Goal: Task Accomplishment & Management: Use online tool/utility

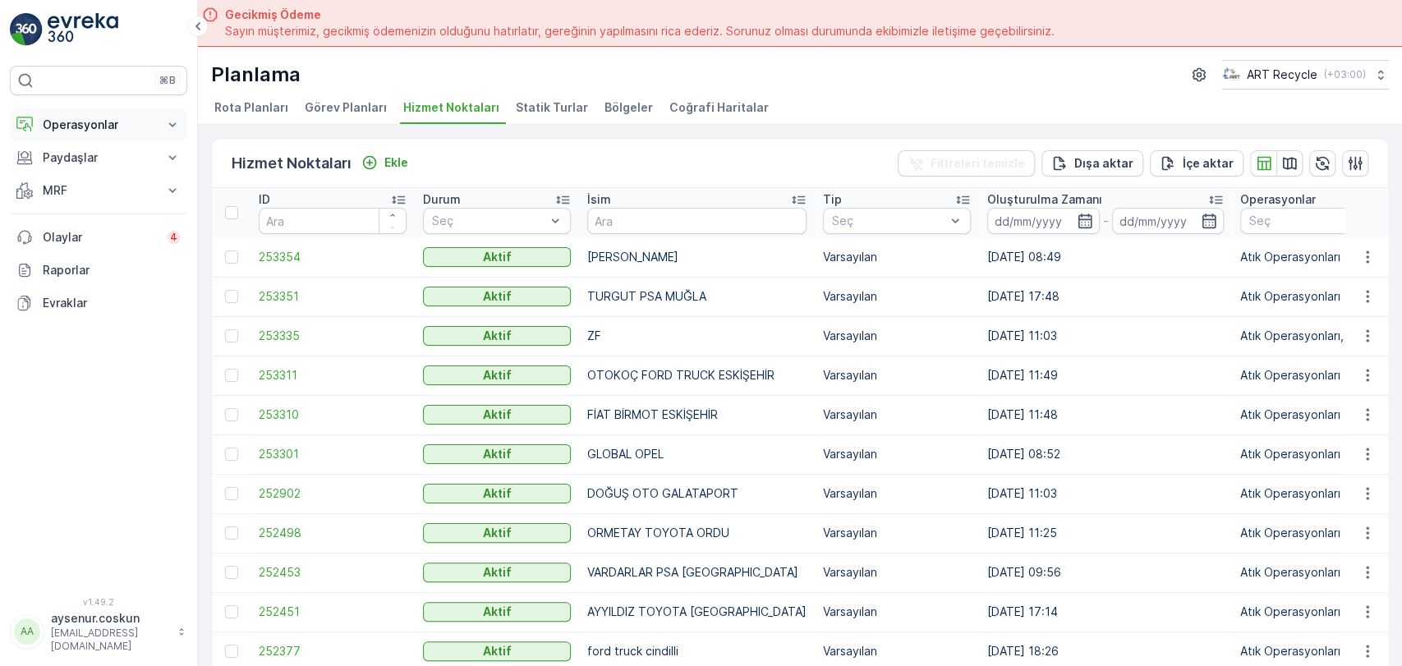
scroll to position [46, 0]
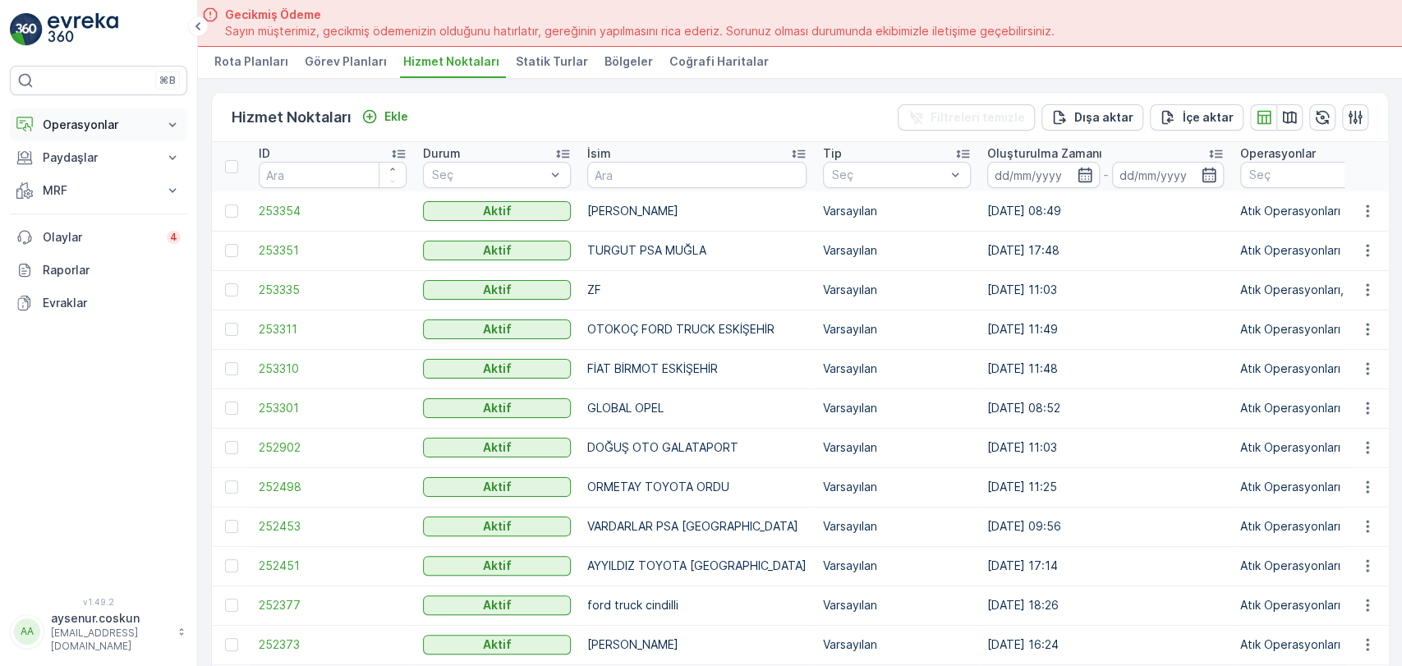
click at [104, 129] on p "Operasyonlar" at bounding box center [99, 125] width 112 height 16
click at [98, 173] on link "Planlama" at bounding box center [111, 175] width 152 height 23
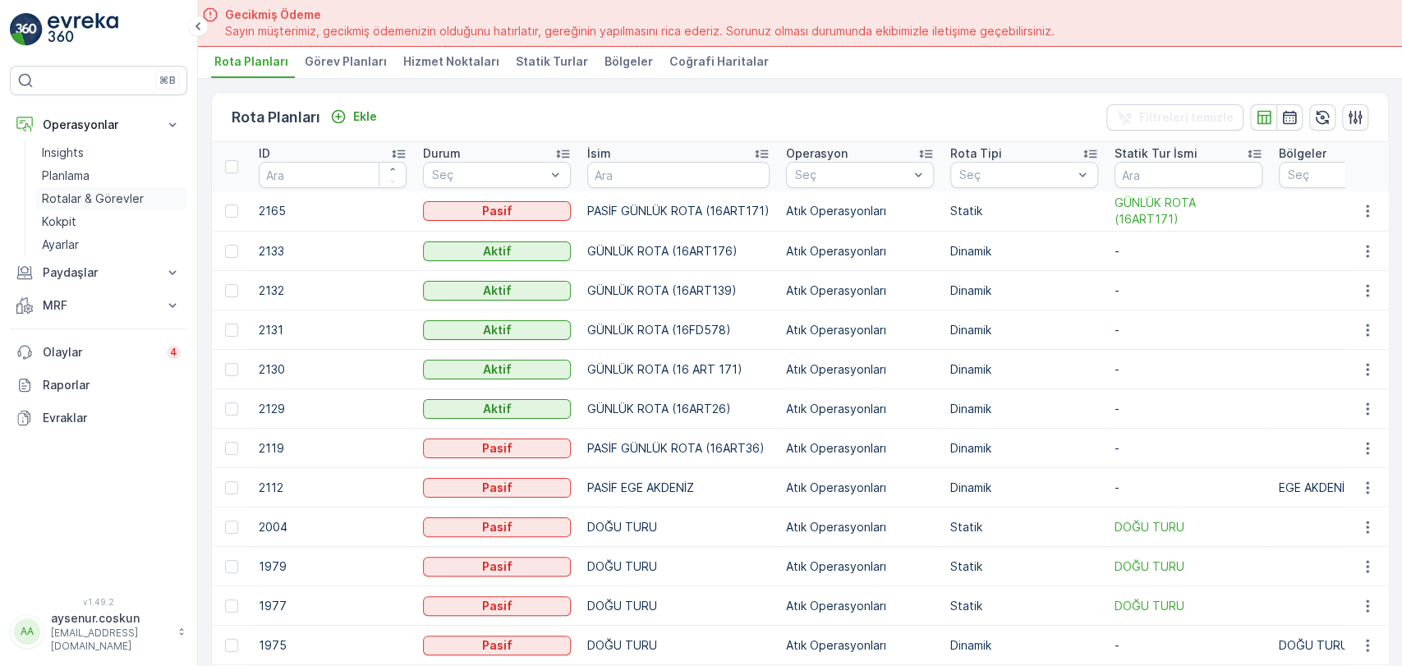
click at [118, 197] on p "Rotalar & Görevler" at bounding box center [93, 199] width 102 height 16
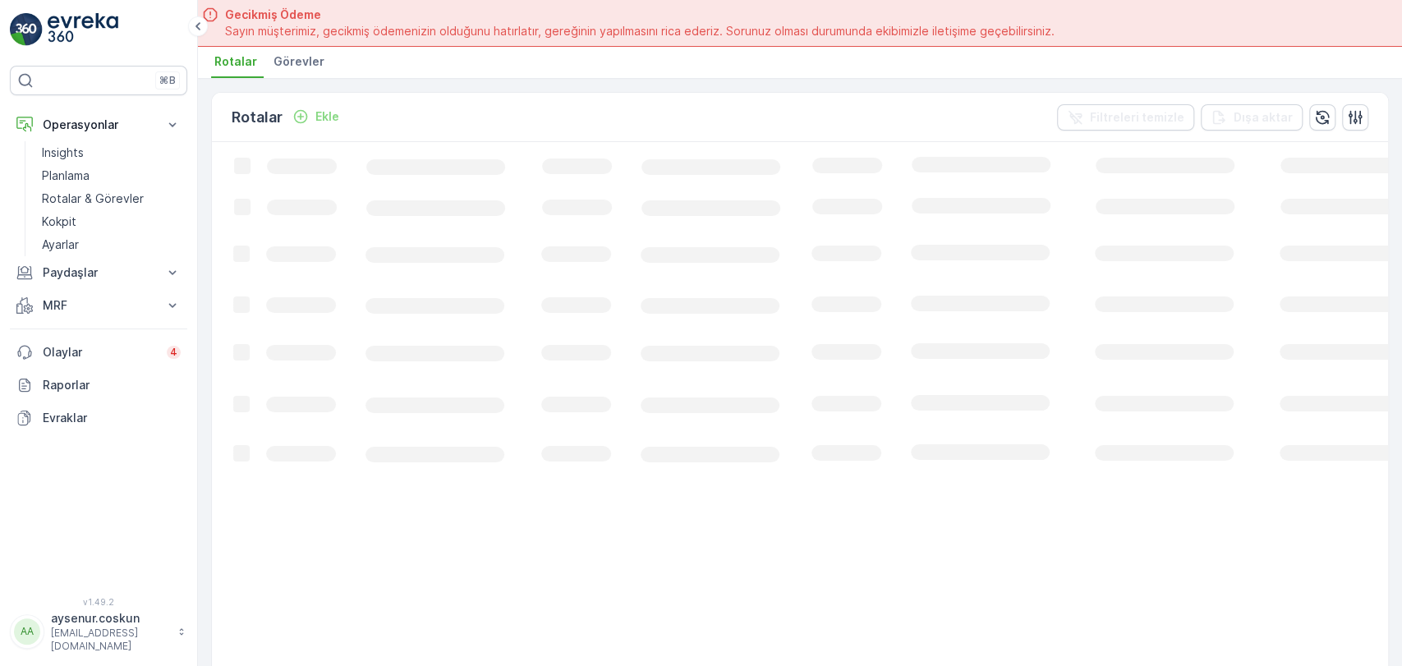
click at [319, 62] on li "Görevler" at bounding box center [300, 64] width 61 height 28
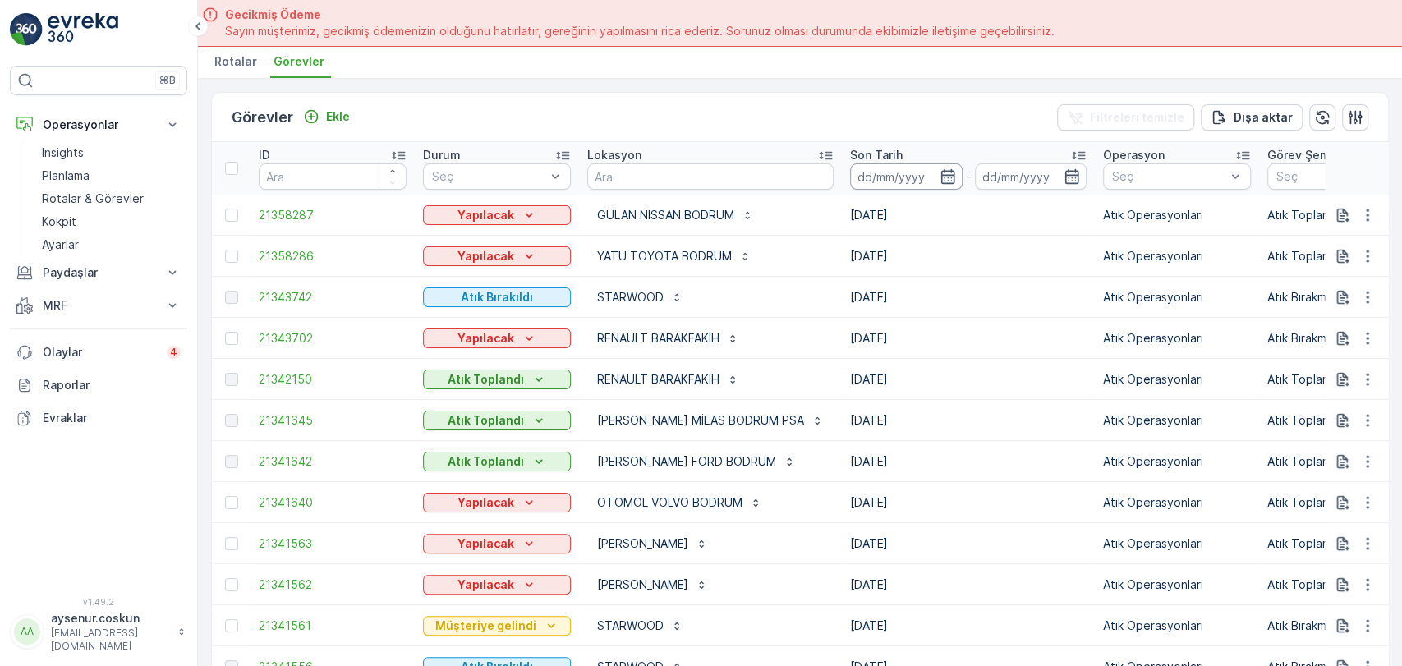
click at [871, 179] on input at bounding box center [906, 176] width 113 height 26
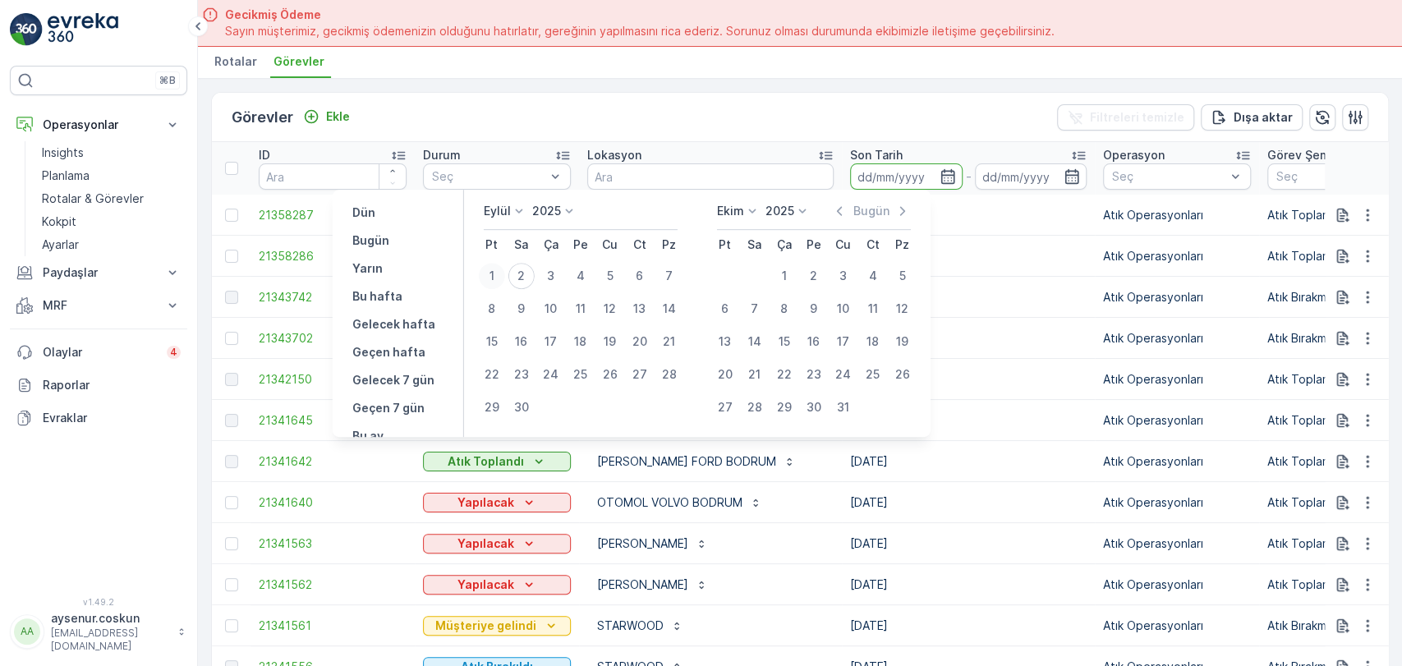
click at [492, 266] on div "1" at bounding box center [492, 276] width 26 height 26
type input "[DATE]"
click at [492, 266] on div "1" at bounding box center [492, 276] width 26 height 26
type input "[DATE]"
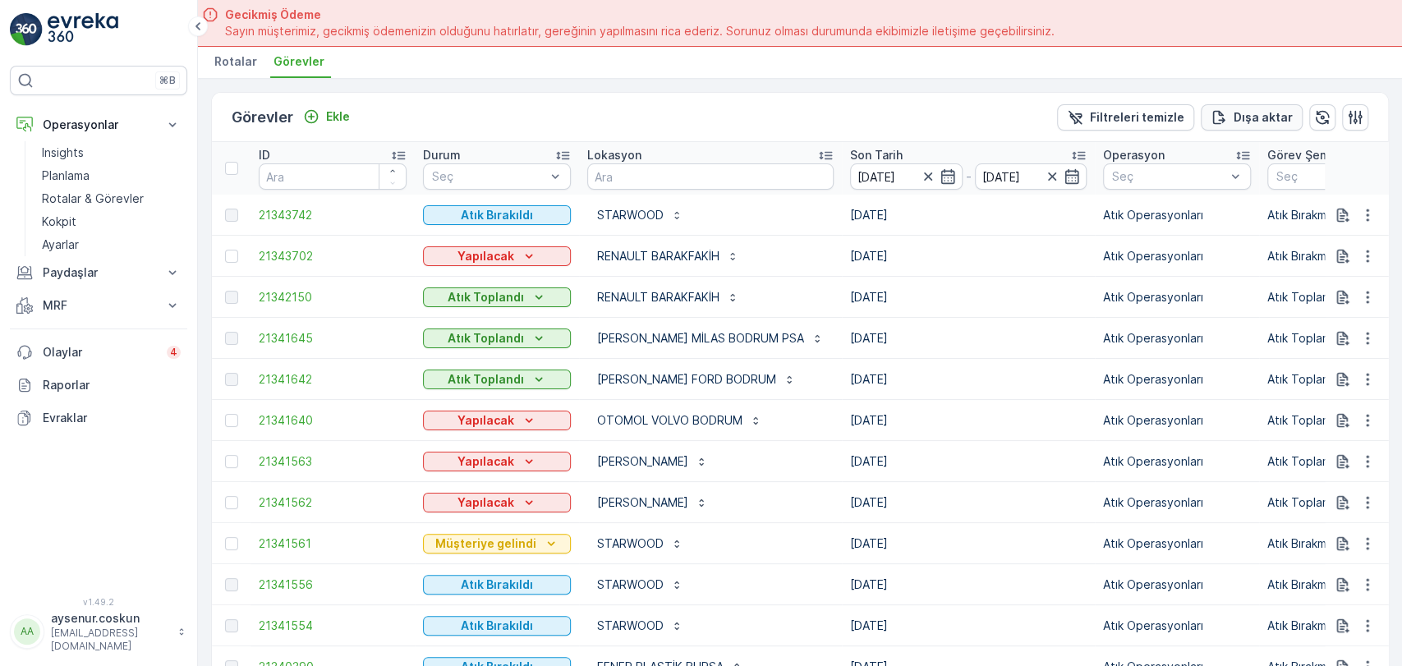
click at [1282, 112] on p "Dışa aktar" at bounding box center [1263, 117] width 59 height 16
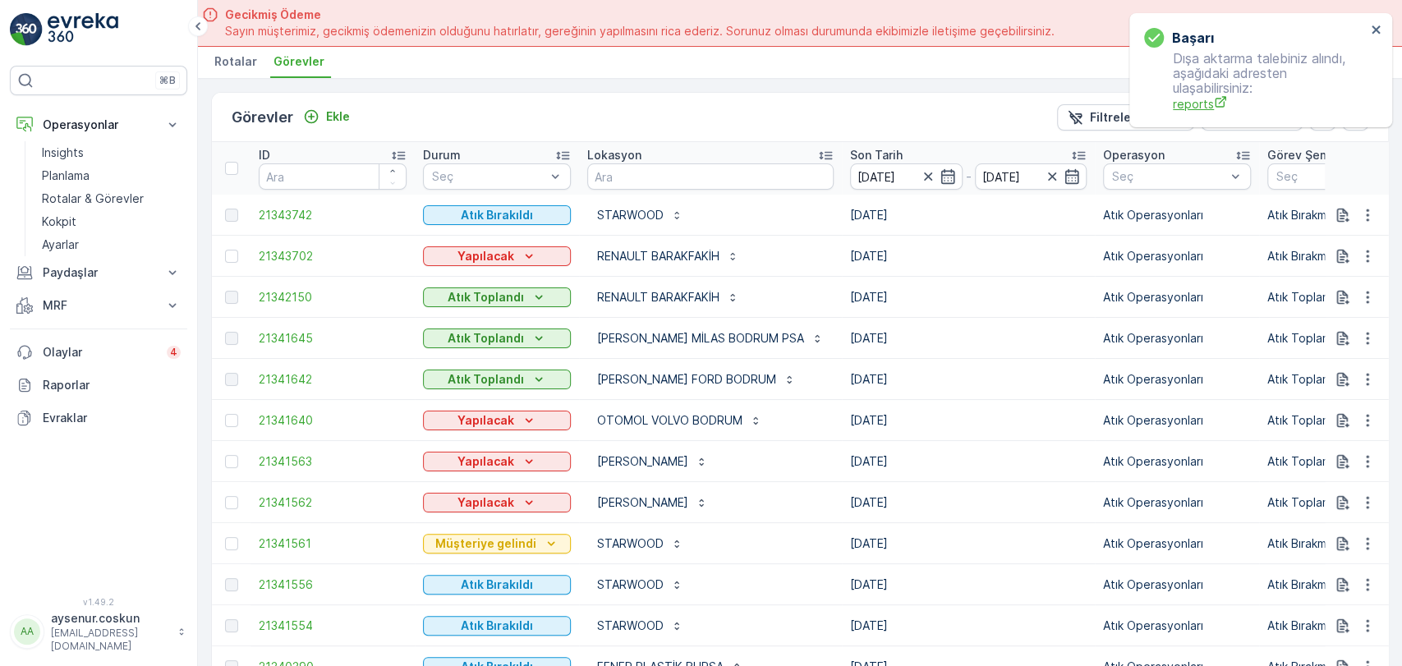
click at [1208, 102] on span "reports" at bounding box center [1269, 103] width 193 height 17
click at [64, 39] on img at bounding box center [83, 29] width 71 height 33
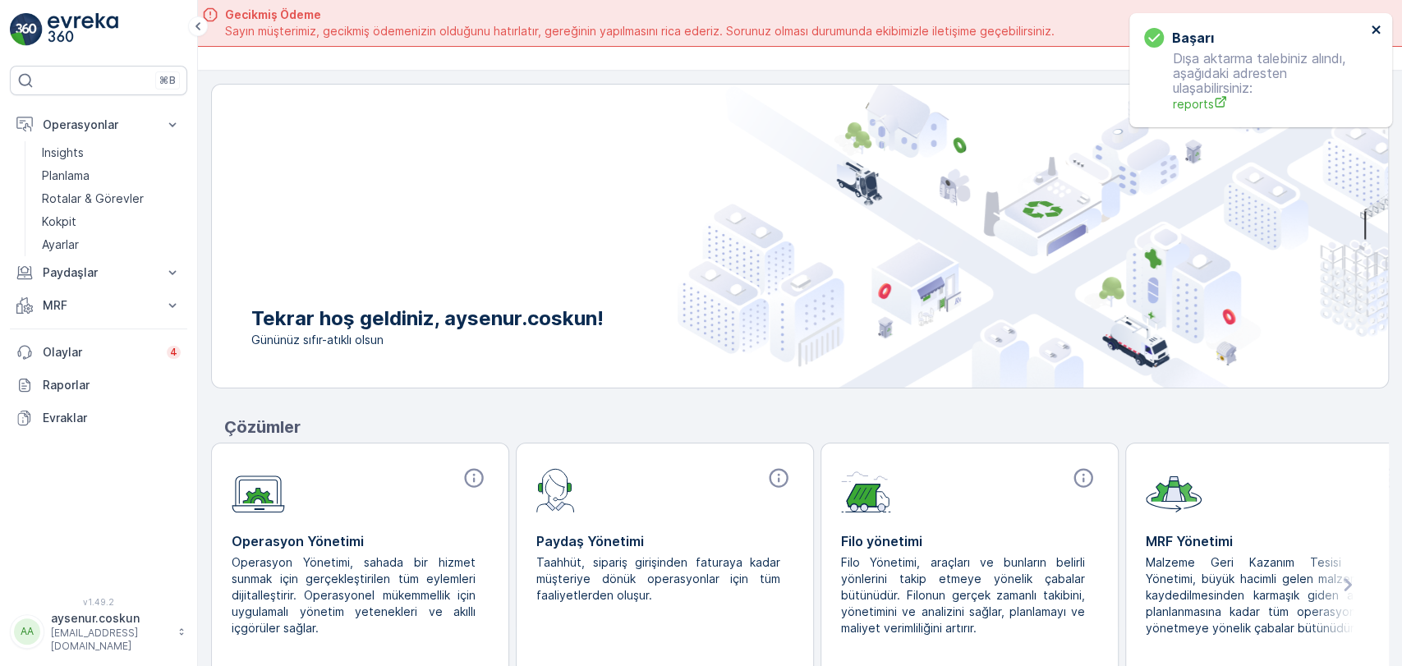
click at [1374, 26] on icon "close" at bounding box center [1376, 29] width 8 height 8
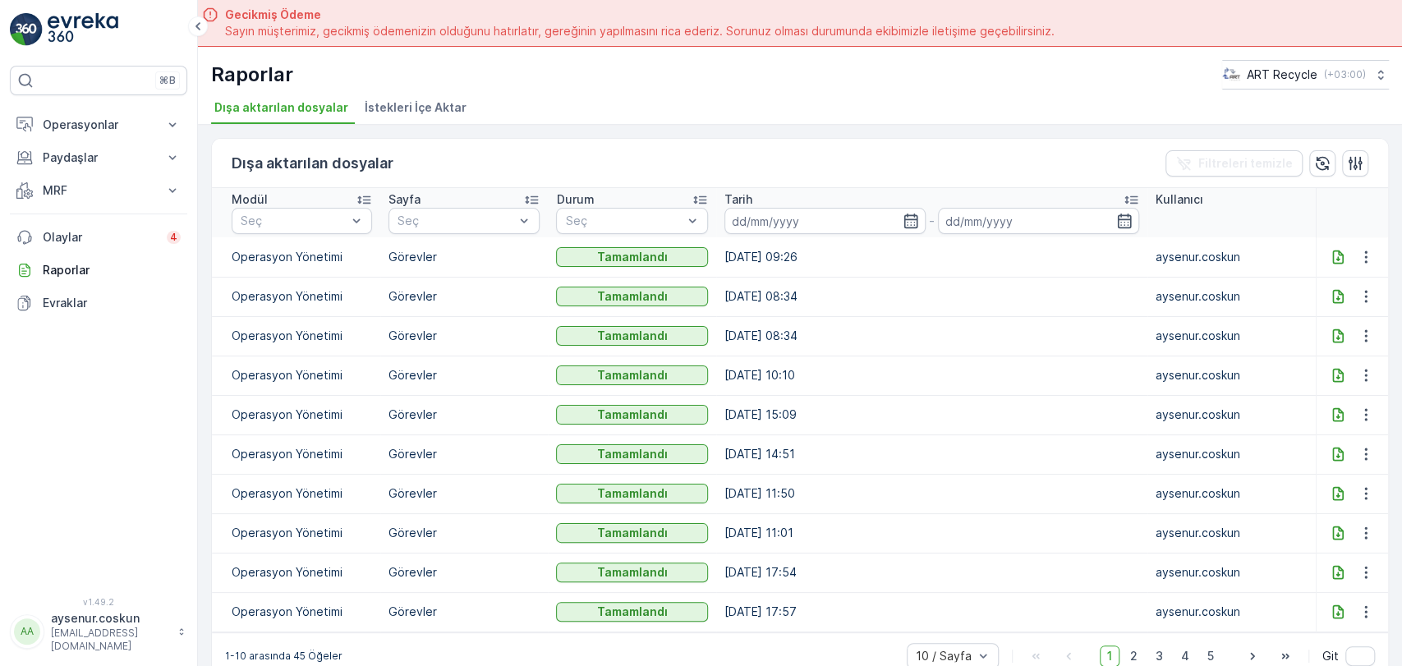
click at [1339, 257] on icon at bounding box center [1338, 257] width 16 height 16
click at [53, 123] on p "Operasyonlar" at bounding box center [99, 125] width 112 height 16
click at [62, 148] on p "Insights" at bounding box center [63, 153] width 42 height 16
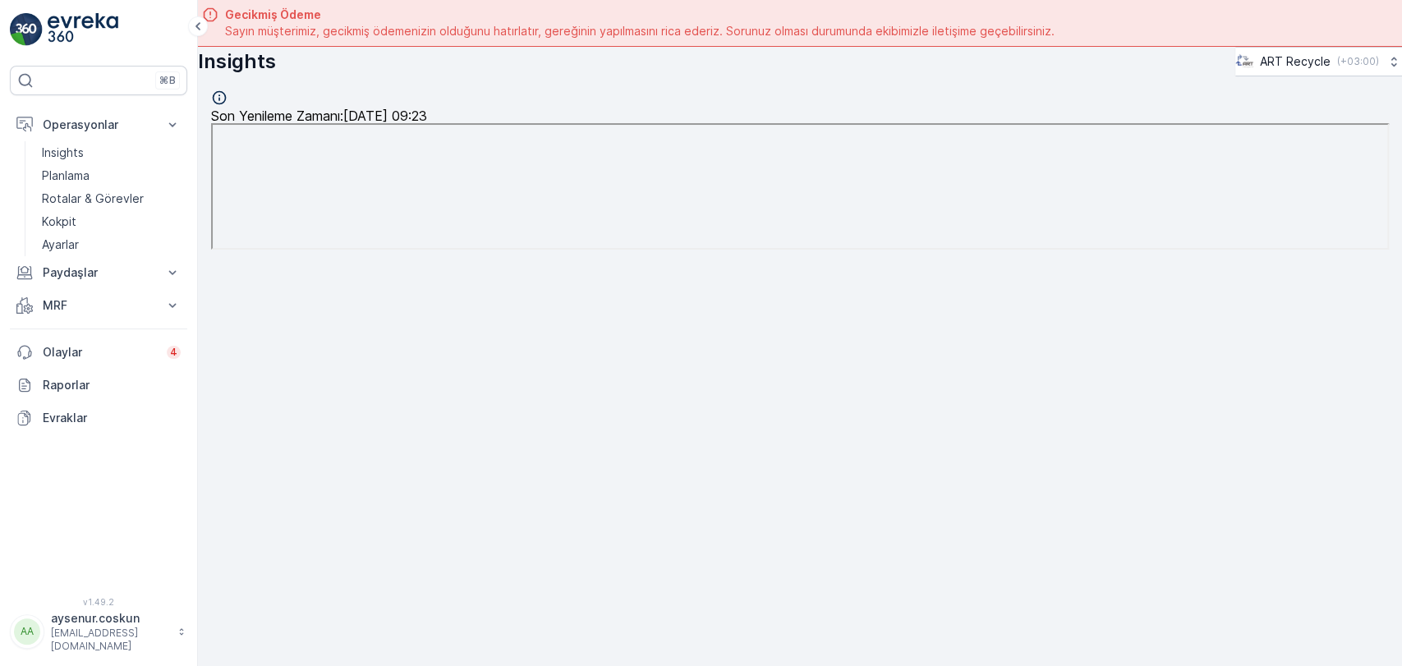
scroll to position [46, 0]
